Goal: Task Accomplishment & Management: Complete application form

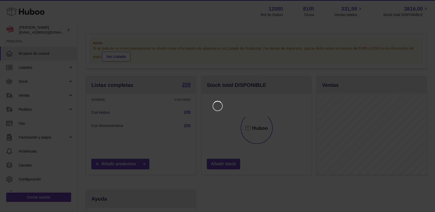
scroll to position [81, 111]
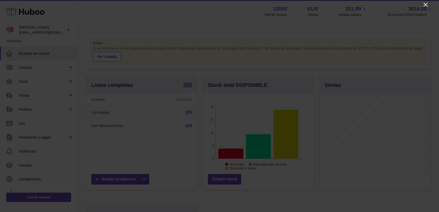
click at [426, 4] on icon "Close" at bounding box center [426, 5] width 4 height 4
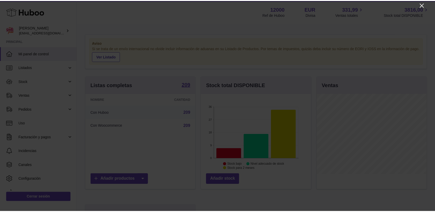
scroll to position [258682, 258653]
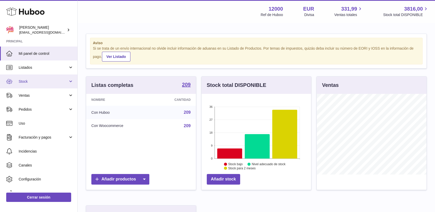
click at [25, 83] on span "Stock" at bounding box center [43, 81] width 49 height 5
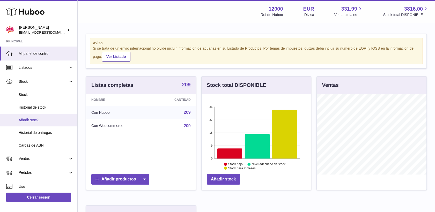
click at [34, 121] on span "Añadir stock" at bounding box center [46, 120] width 55 height 5
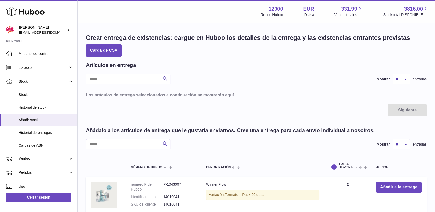
click at [128, 139] on input "text" at bounding box center [128, 144] width 84 height 10
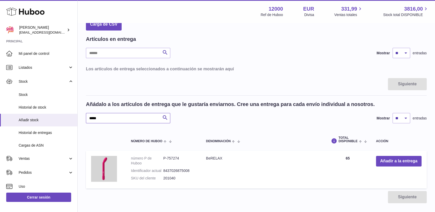
scroll to position [57, 0]
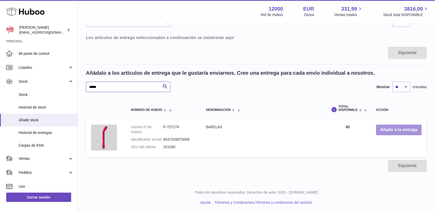
type input "*****"
click at [395, 130] on button "Añadir a la entrega" at bounding box center [399, 130] width 46 height 11
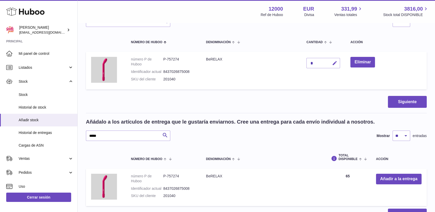
click at [336, 62] on icon "button" at bounding box center [334, 63] width 5 height 5
type input "***"
click at [400, 100] on button "Siguiente" at bounding box center [407, 102] width 39 height 12
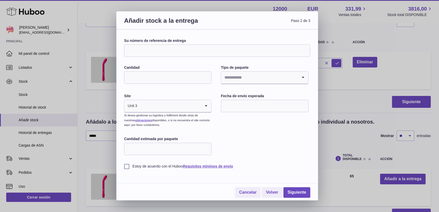
click at [173, 51] on input "Su número de referencia de entrega" at bounding box center [217, 51] width 186 height 12
type input "********"
click at [157, 76] on input "Cantidad" at bounding box center [167, 77] width 87 height 12
type input "*"
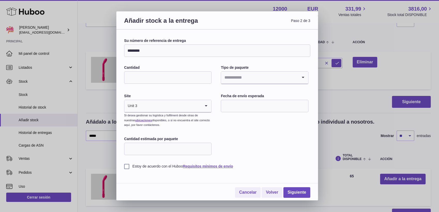
click at [243, 79] on input "Search for option" at bounding box center [259, 78] width 77 height 12
click at [241, 92] on li "Desconocido" at bounding box center [265, 91] width 86 height 10
click at [252, 110] on input "text" at bounding box center [264, 106] width 87 height 12
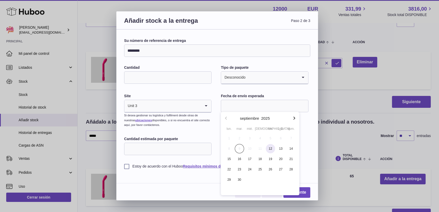
click at [270, 150] on span "12" at bounding box center [270, 148] width 9 height 9
type input "**********"
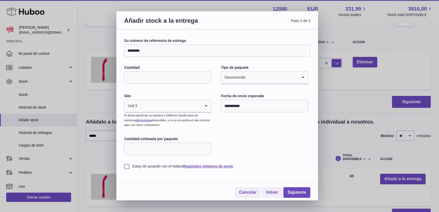
click at [125, 166] on label "Estoy de acuerdo con el Huboo Requisitos mínimos de envío" at bounding box center [217, 166] width 186 height 5
click at [296, 191] on link "Siguiente" at bounding box center [297, 192] width 27 height 11
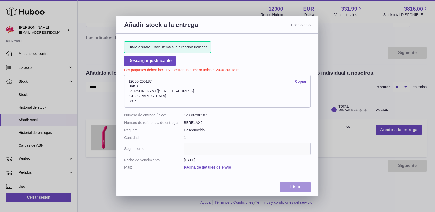
click at [293, 189] on link "Listo" at bounding box center [295, 187] width 31 height 11
